Goal: Information Seeking & Learning: Learn about a topic

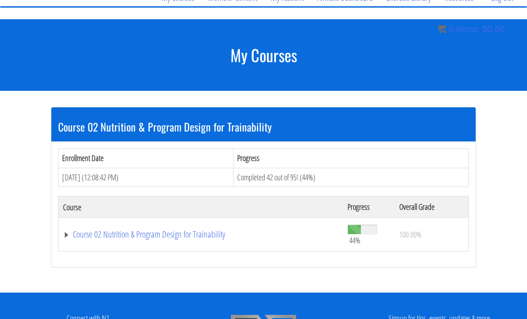
scroll to position [82, 0]
click at [141, 235] on link "Course 02 Nutrition & Program Design for Trainability" at bounding box center [201, 234] width 276 height 9
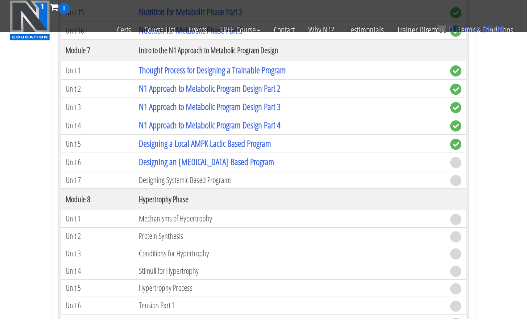
scroll to position [1047, 0]
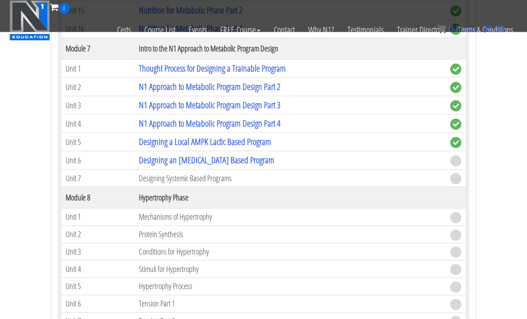
click at [270, 160] on link "Designing an [MEDICAL_DATA] Based Program" at bounding box center [206, 160] width 135 height 12
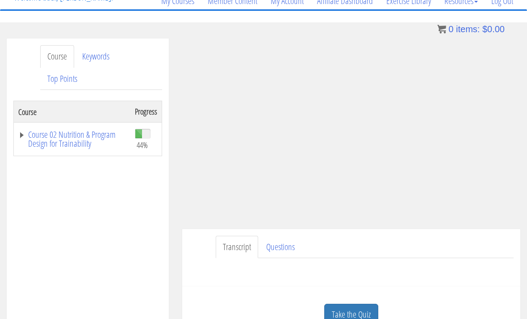
scroll to position [122, 0]
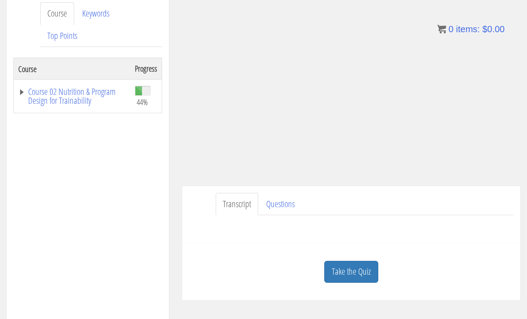
click at [344, 272] on link "Take the Quiz" at bounding box center [351, 271] width 54 height 22
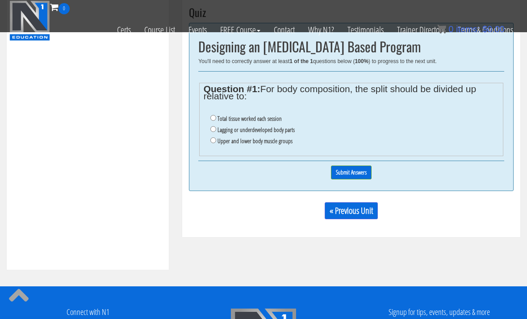
scroll to position [317, 0]
click at [282, 120] on label "Total tissue worked each session" at bounding box center [250, 118] width 64 height 7
click at [216, 120] on input "Total tissue worked each session" at bounding box center [213, 118] width 6 height 6
radio input "true"
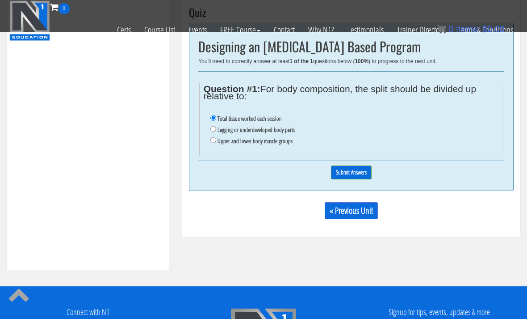
click at [365, 172] on input "Submit Answers" at bounding box center [351, 172] width 41 height 14
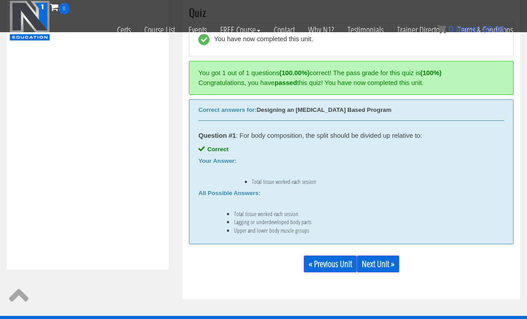
scroll to position [295, 0]
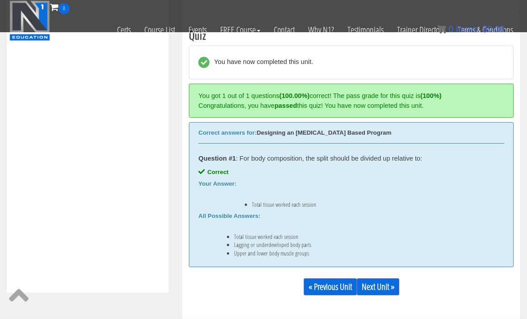
click at [385, 281] on link "Next Unit »" at bounding box center [378, 286] width 42 height 17
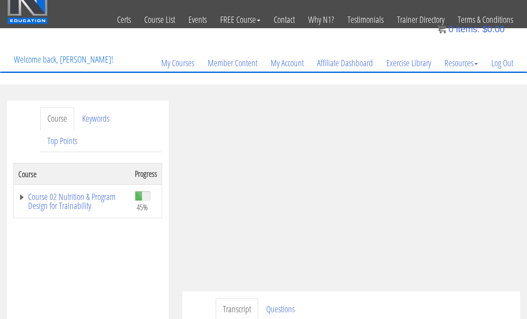
scroll to position [16, 0]
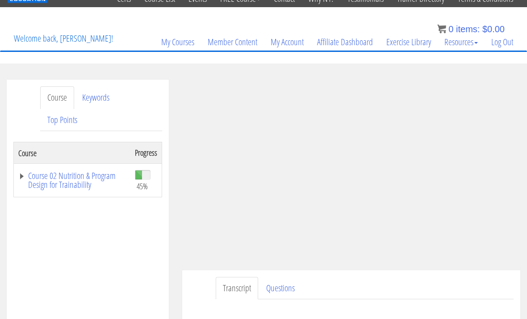
click at [79, 181] on link "Course 02 Nutrition & Program Design for Trainability" at bounding box center [72, 181] width 108 height 18
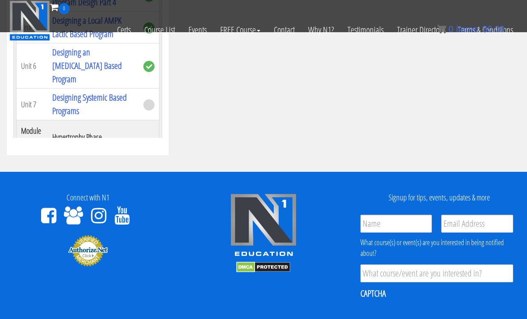
scroll to position [1103, 0]
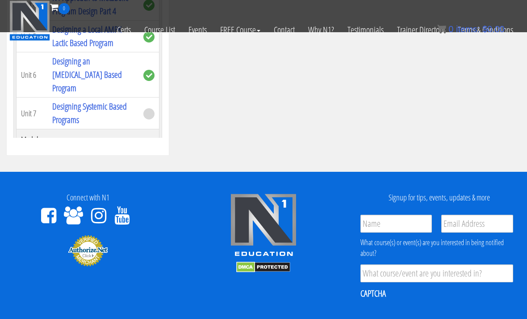
click at [60, 100] on link "Designing Systemic Based Programs" at bounding box center [89, 112] width 75 height 25
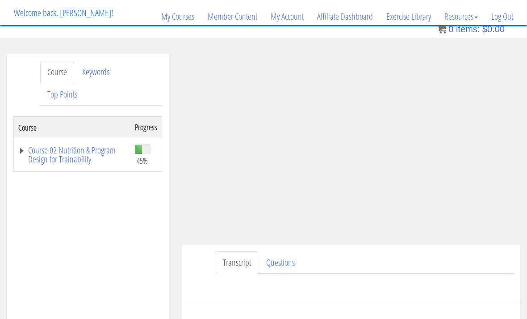
scroll to position [63, 0]
